Goal: Task Accomplishment & Management: Use online tool/utility

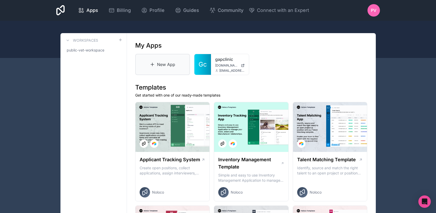
click at [160, 65] on link "New App" at bounding box center [162, 64] width 55 height 21
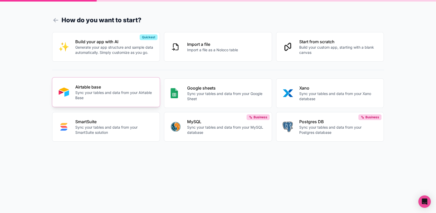
click at [111, 87] on p "Airtable base" at bounding box center [114, 87] width 78 height 6
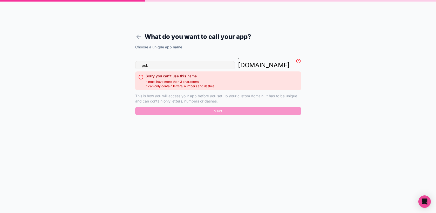
drag, startPoint x: 177, startPoint y: 57, endPoint x: 127, endPoint y: 54, distance: 50.4
click at [127, 54] on form "What do you want to call your app? Choose a unique app name pub . [DOMAIN_NAME]…" at bounding box center [218, 112] width 199 height 201
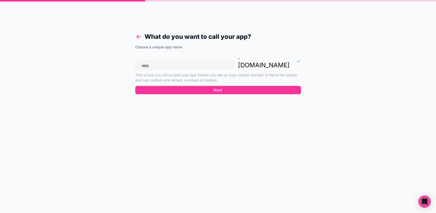
type input "ajap"
click at [140, 38] on icon at bounding box center [138, 36] width 7 height 7
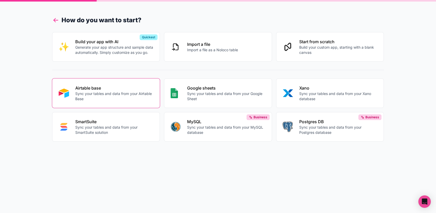
click at [54, 21] on icon at bounding box center [54, 21] width 2 height 2
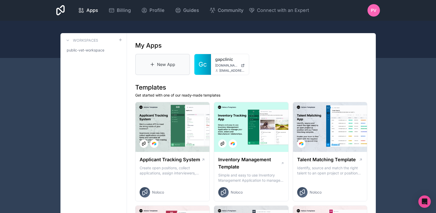
click at [153, 65] on icon at bounding box center [152, 65] width 3 height 0
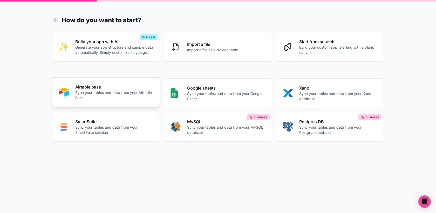
click at [122, 98] on p "Sync your tables and data from your Airtable Base" at bounding box center [114, 95] width 78 height 10
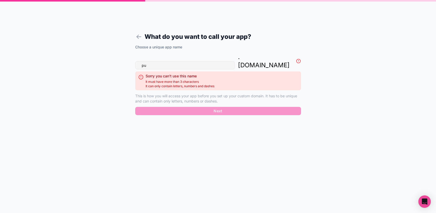
type input "p"
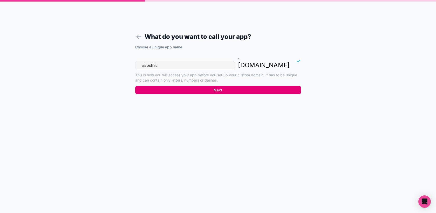
type input "ajapclinic"
click at [232, 86] on button "Next" at bounding box center [218, 90] width 166 height 8
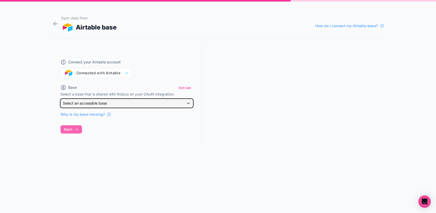
click at [87, 102] on span "Select an accessible base" at bounding box center [85, 103] width 44 height 4
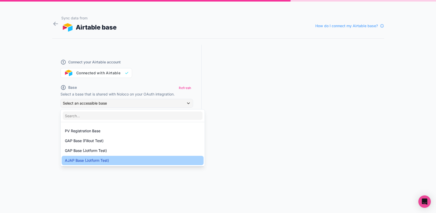
click at [83, 158] on span "AJAP Base (Jotform Test)" at bounding box center [87, 161] width 44 height 6
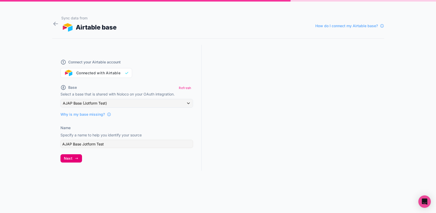
click at [72, 158] on span "Next" at bounding box center [68, 158] width 9 height 5
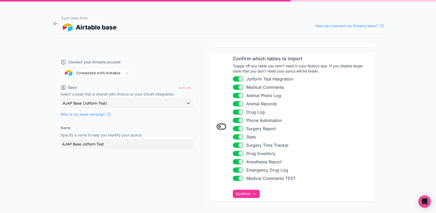
scroll to position [72, 0]
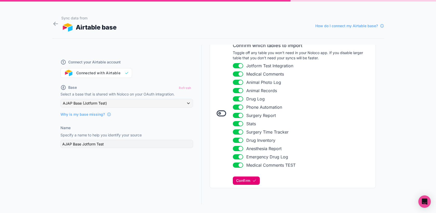
click at [246, 179] on span "Confirm" at bounding box center [243, 181] width 14 height 5
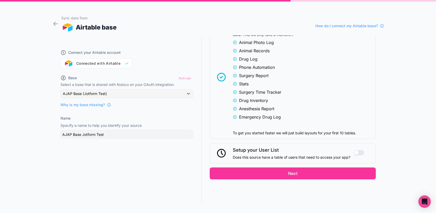
scroll to position [294, 0]
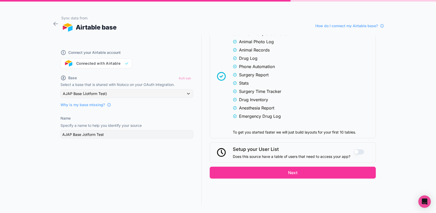
click at [293, 172] on button "Next" at bounding box center [293, 173] width 166 height 12
